Goal: Task Accomplishment & Management: Manage account settings

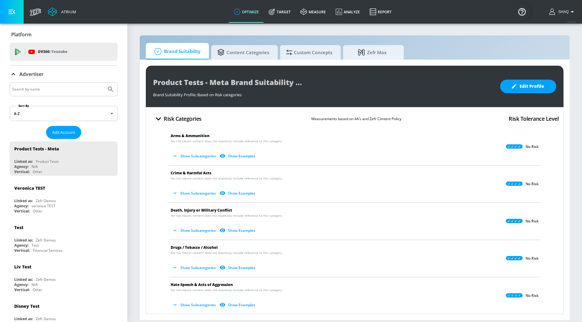
click at [51, 90] on input "Search by name" at bounding box center [58, 89] width 92 height 8
type input "c"
type input "dairy farmers"
click at [104, 83] on button "Submit Search" at bounding box center [110, 89] width 13 height 13
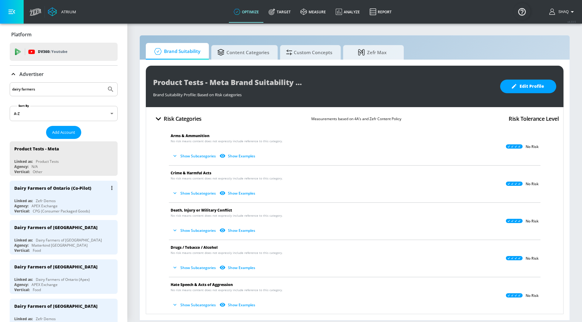
click at [65, 205] on div "Agency: APEX Exchange" at bounding box center [65, 206] width 102 height 5
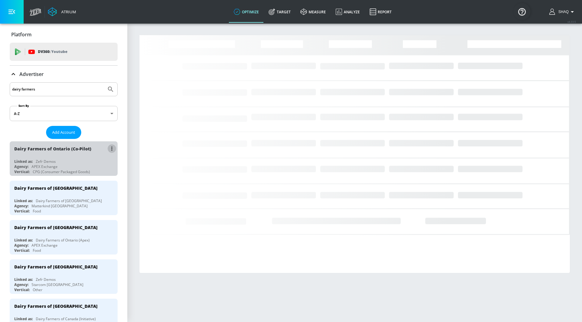
click at [110, 149] on button "list of Advertiser" at bounding box center [112, 149] width 8 height 8
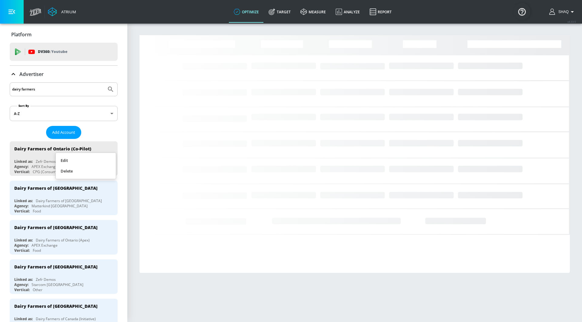
click at [105, 160] on li "Edit" at bounding box center [86, 160] width 60 height 11
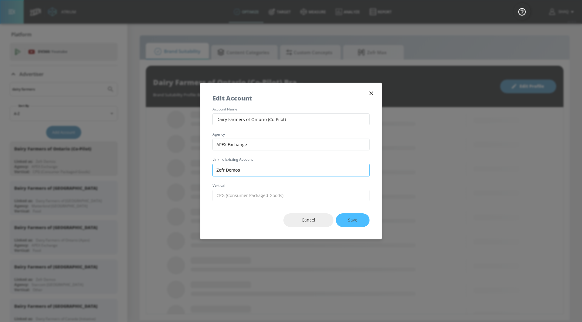
click at [260, 168] on input "Zefr Demos" at bounding box center [290, 170] width 157 height 13
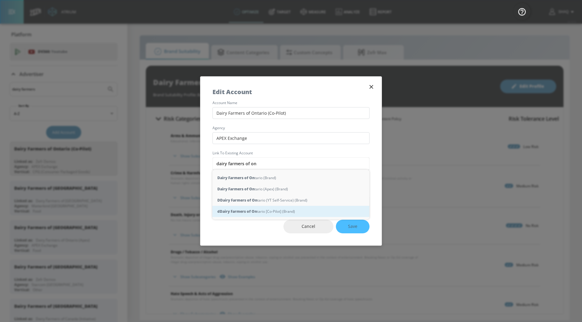
click at [259, 214] on div "d Dairy Farmers of On tario [Co-Pilot] (Brand)" at bounding box center [290, 211] width 157 height 11
type input "Dairy Farmers of Ontario [Co-Pilot] (Brand)"
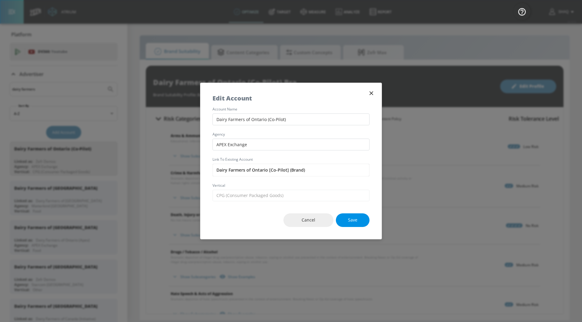
click at [352, 219] on span "Save" at bounding box center [352, 221] width 9 height 8
